Goal: Task Accomplishment & Management: Use online tool/utility

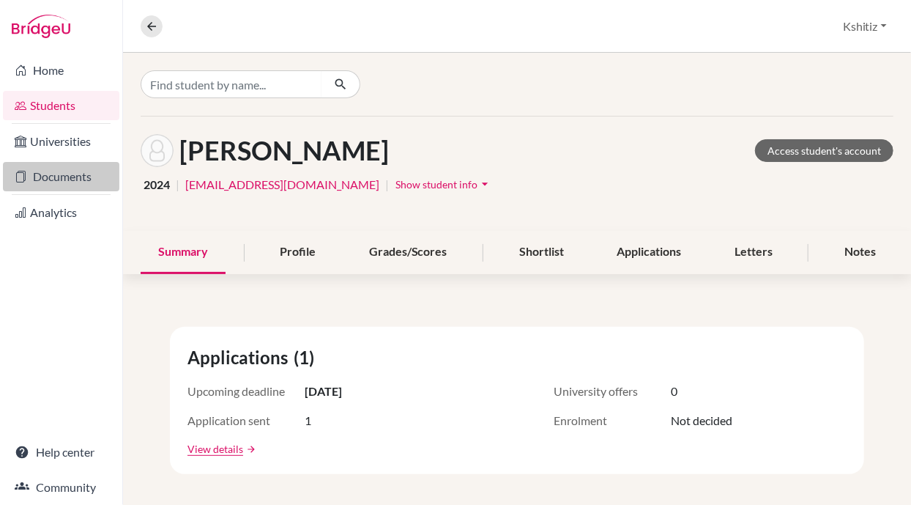
click at [62, 172] on link "Documents" at bounding box center [61, 176] width 116 height 29
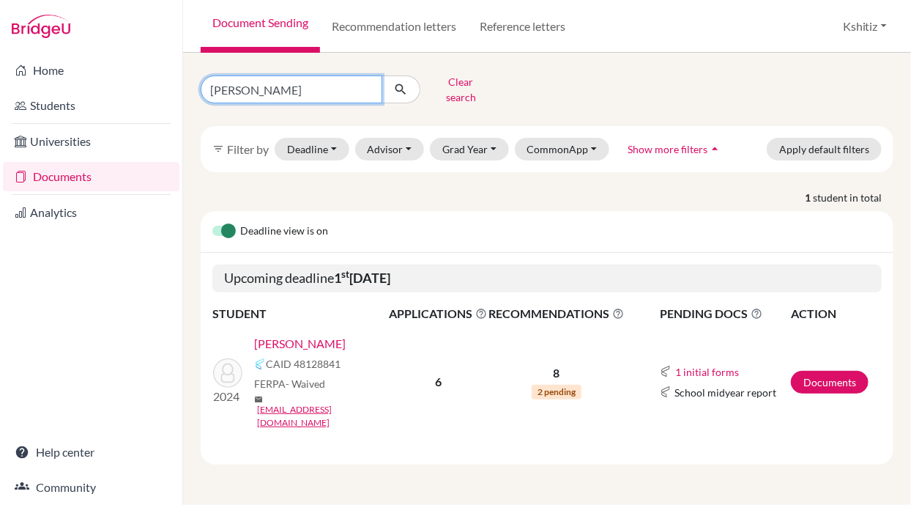
click at [295, 81] on input "Prabesh Poudel" at bounding box center [292, 89] width 182 height 28
drag, startPoint x: 295, startPoint y: 81, endPoint x: 205, endPoint y: 94, distance: 91.0
click at [205, 94] on input "Prabesh Poudel" at bounding box center [292, 89] width 182 height 28
type input "Rahul Poddar"
click button "submit" at bounding box center [401, 89] width 39 height 28
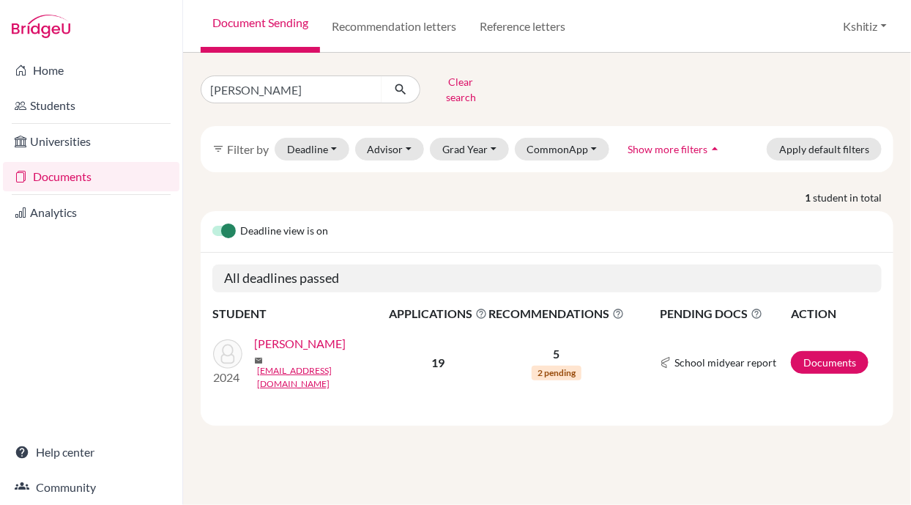
click at [303, 335] on link "Poddar, Rahul" at bounding box center [300, 344] width 92 height 18
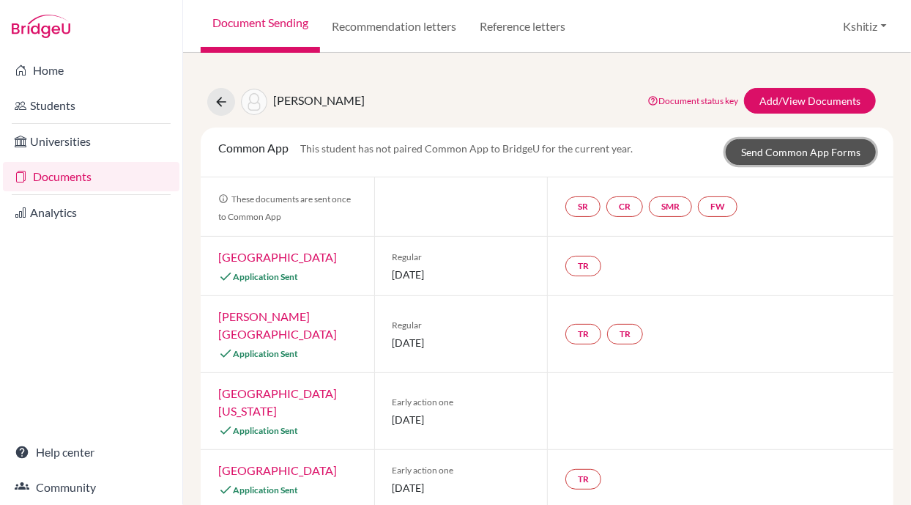
click at [818, 147] on link "Send Common App Forms" at bounding box center [801, 152] width 150 height 26
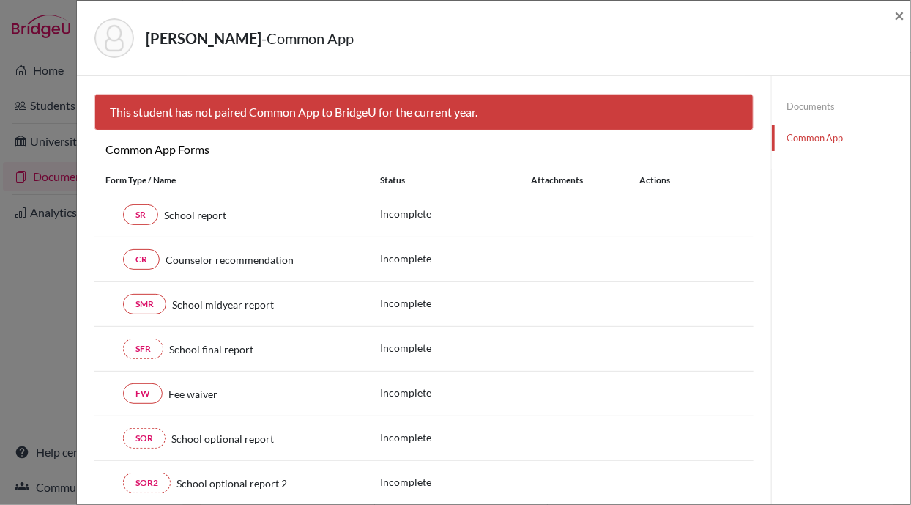
drag, startPoint x: 90, startPoint y: 11, endPoint x: 509, endPoint y: 34, distance: 419.7
click at [509, 34] on div "Poddar, Rahul - Common App" at bounding box center [489, 38] width 788 height 40
click at [900, 11] on span "×" at bounding box center [900, 14] width 10 height 21
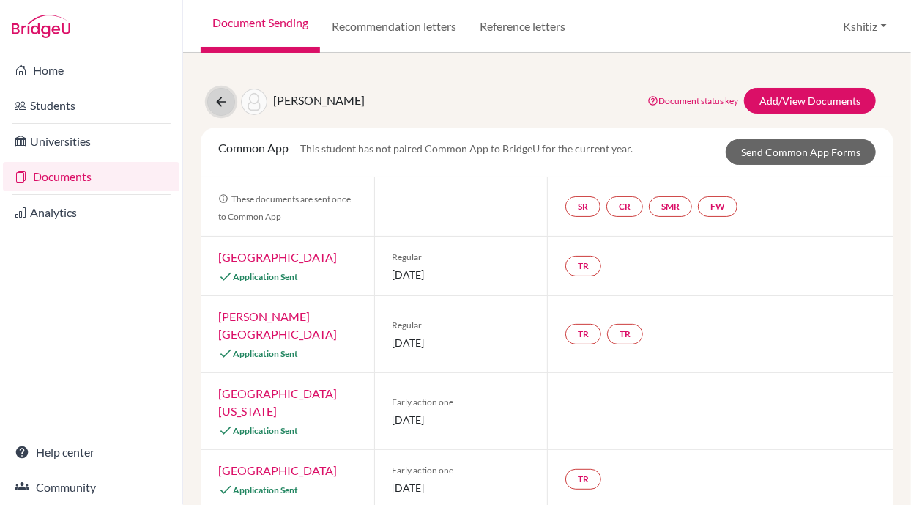
click at [223, 109] on button at bounding box center [221, 102] width 28 height 28
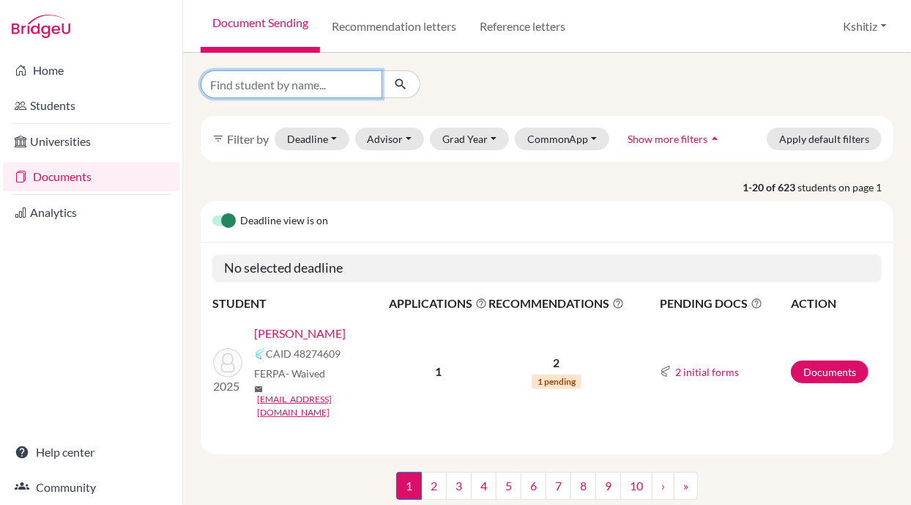
click at [306, 76] on input "Find student by name..." at bounding box center [292, 84] width 182 height 28
type input "Ayush Tiwari"
click button "submit" at bounding box center [401, 84] width 39 height 28
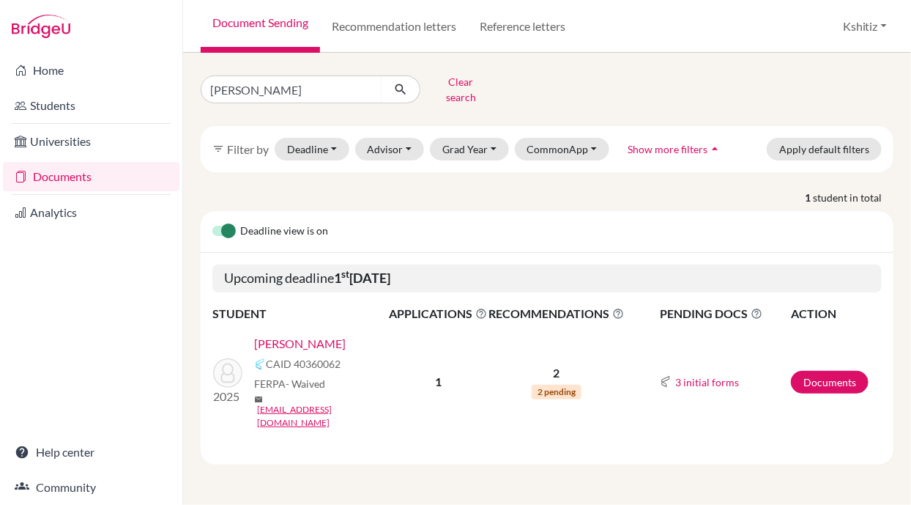
click at [292, 335] on link "[PERSON_NAME]" at bounding box center [300, 344] width 92 height 18
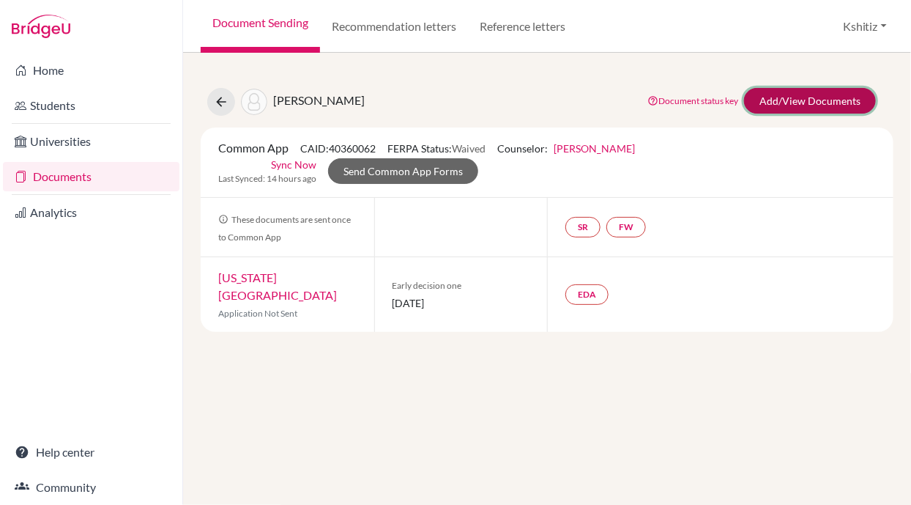
click at [813, 103] on link "Add/View Documents" at bounding box center [810, 101] width 132 height 26
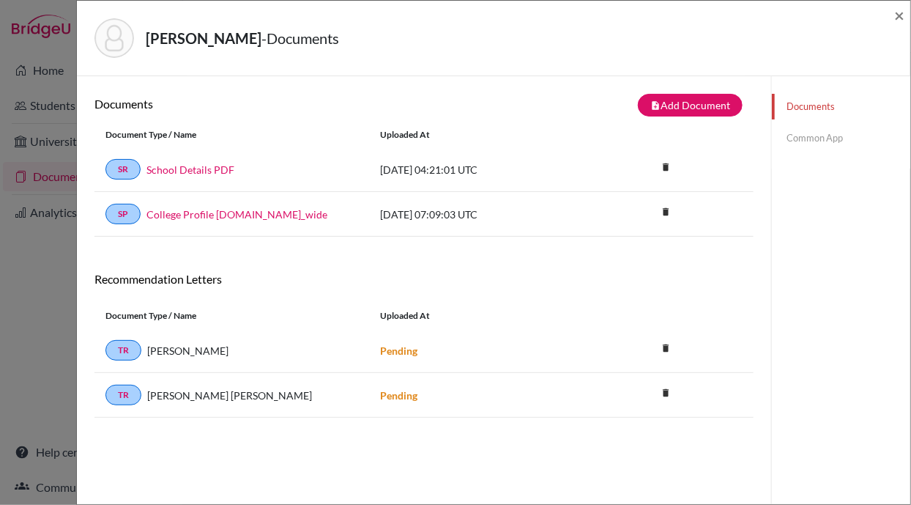
click at [797, 130] on link "Common App" at bounding box center [841, 138] width 138 height 26
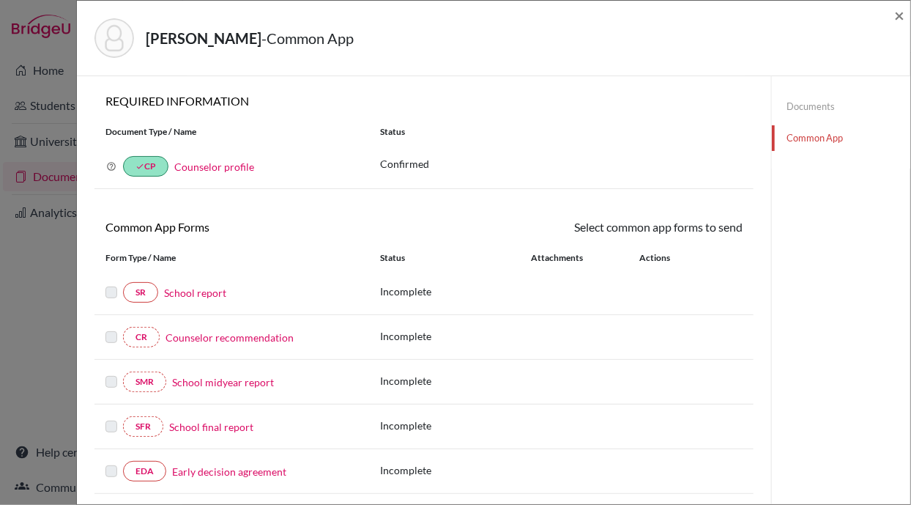
click at [797, 130] on link "Common App" at bounding box center [841, 138] width 138 height 26
